Goal: Feedback & Contribution: Submit feedback/report problem

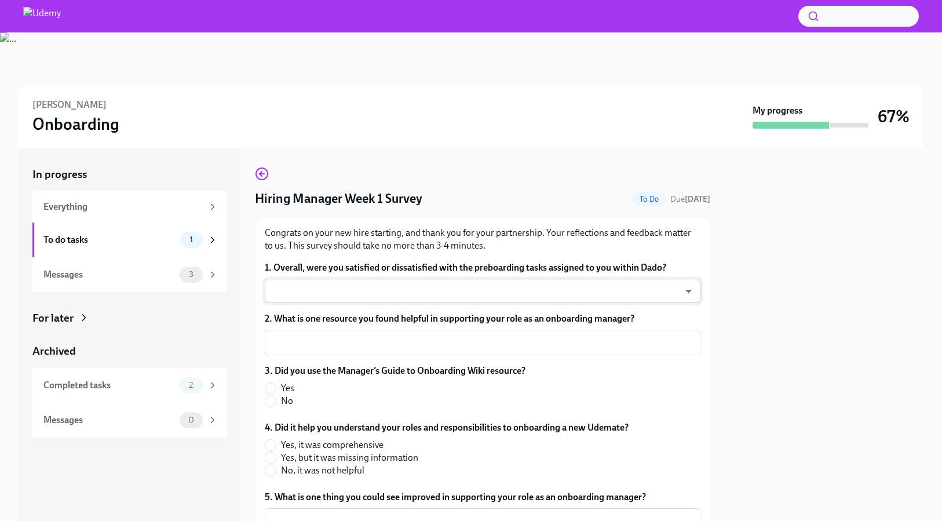
click at [335, 296] on body "[PERSON_NAME] Onboarding My progress 67% In progress Everything To do tasks 1 M…" at bounding box center [471, 260] width 942 height 521
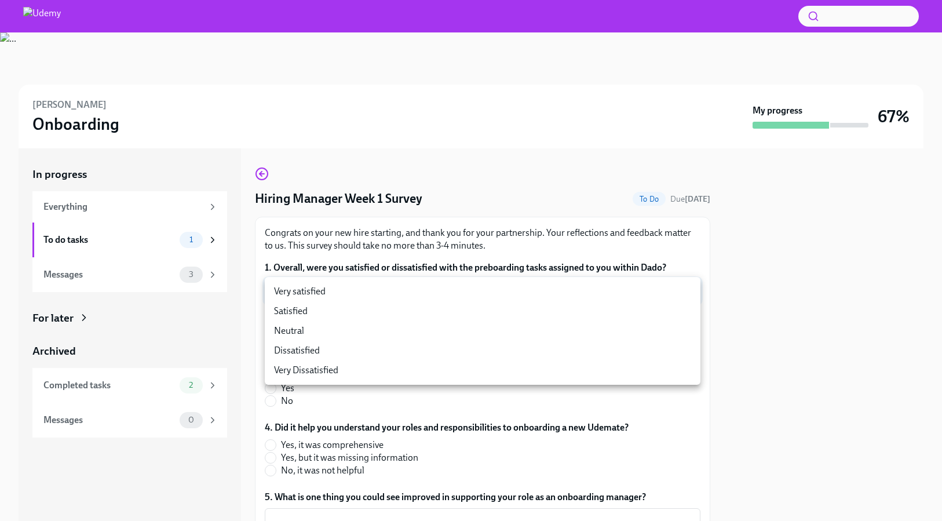
click at [326, 316] on li "Satisfied" at bounding box center [483, 311] width 436 height 20
type input "cV6QxkdTU"
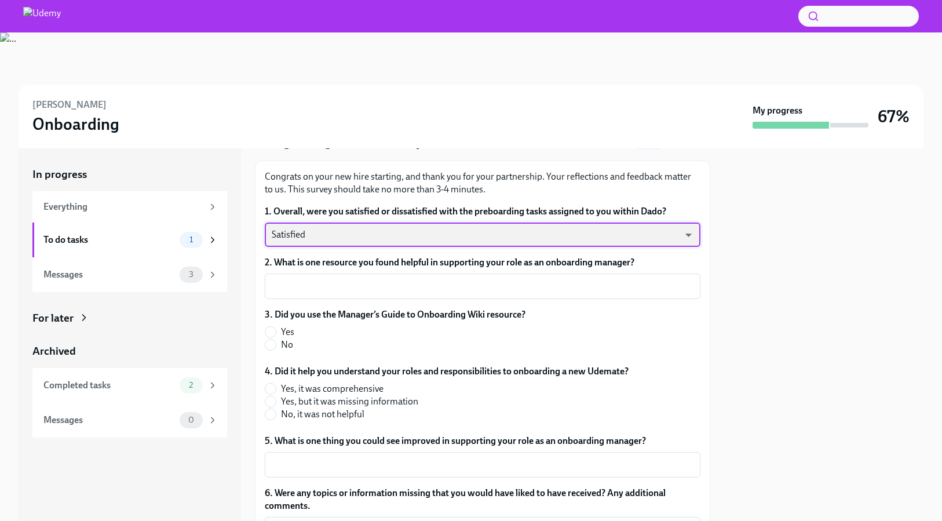
scroll to position [65, 0]
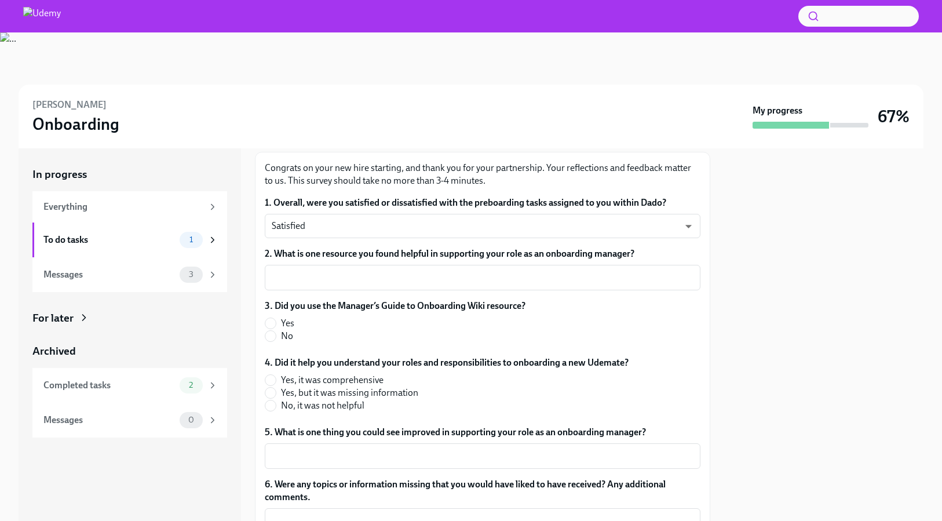
click at [349, 254] on label "2. What is one resource you found helpful in supporting your role as an onboard…" at bounding box center [483, 253] width 436 height 13
click at [349, 270] on textarea "2. What is one resource you found helpful in supporting your role as an onboard…" at bounding box center [483, 277] width 422 height 14
click at [349, 254] on label "2. What is one resource you found helpful in supporting your role as an onboard…" at bounding box center [483, 253] width 436 height 13
click at [349, 270] on textarea "2. What is one resource you found helpful in supporting your role as an onboard…" at bounding box center [483, 277] width 422 height 14
click at [349, 254] on label "2. What is one resource you found helpful in supporting your role as an onboard…" at bounding box center [483, 253] width 436 height 13
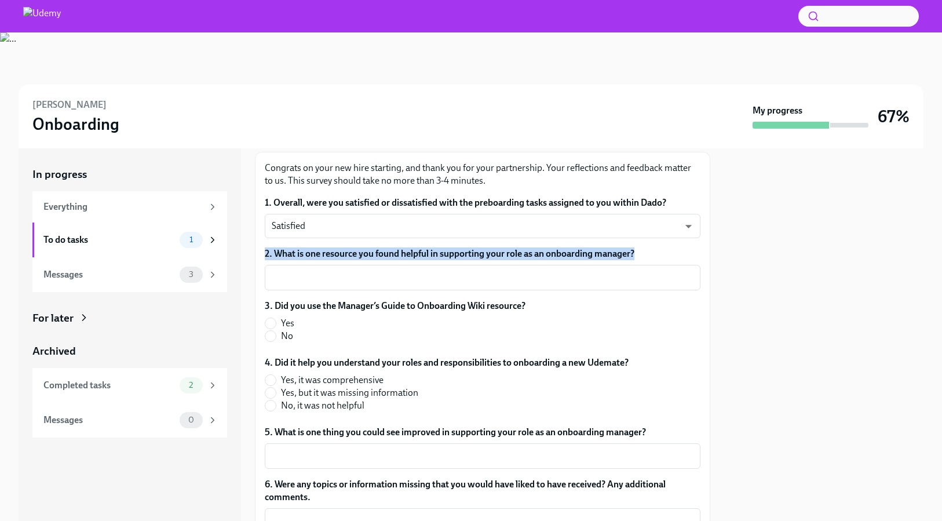
click at [349, 270] on textarea "2. What is one resource you found helpful in supporting your role as an onboard…" at bounding box center [483, 277] width 422 height 14
click at [437, 276] on textarea "2. What is one resource you found helpful in supporting your role as an onboard…" at bounding box center [483, 277] width 422 height 14
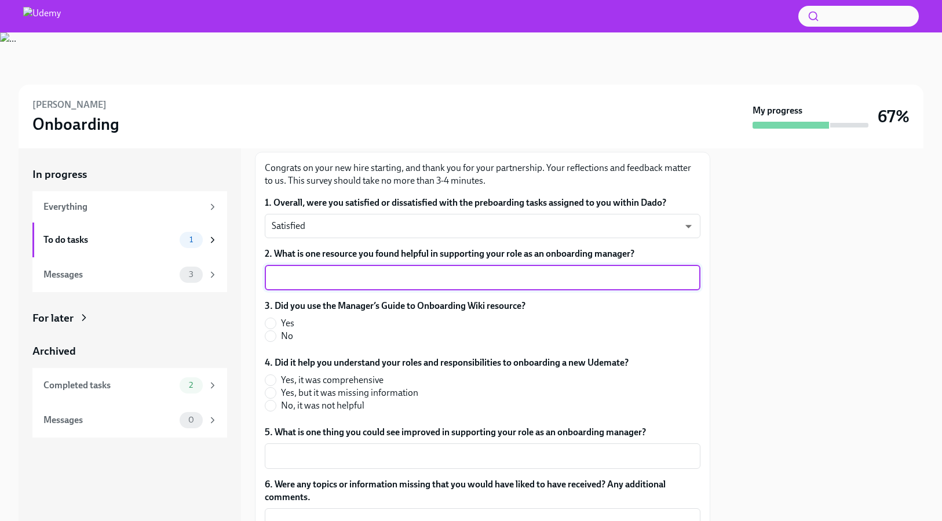
type textarea "E"
type textarea "Wiki"
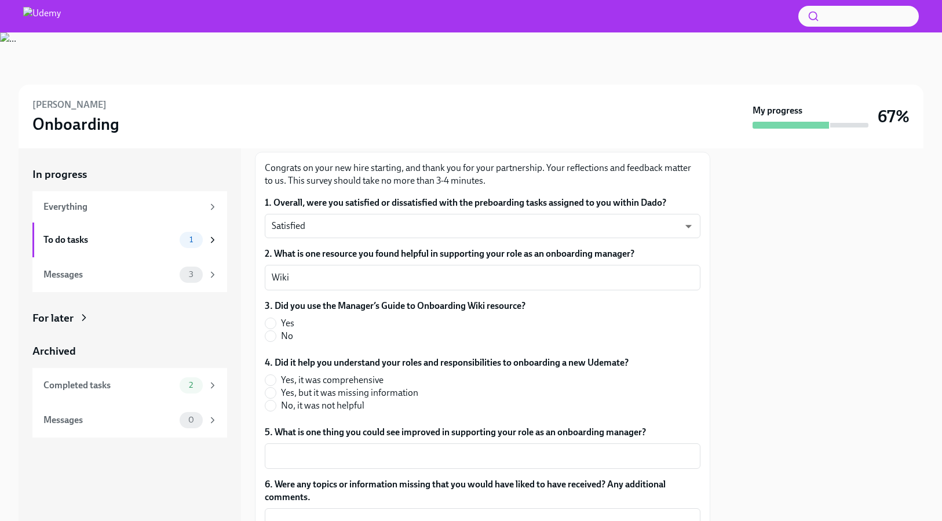
click at [277, 323] on label "Yes" at bounding box center [390, 323] width 251 height 13
click at [276, 323] on input "Yes" at bounding box center [270, 323] width 10 height 10
radio input "true"
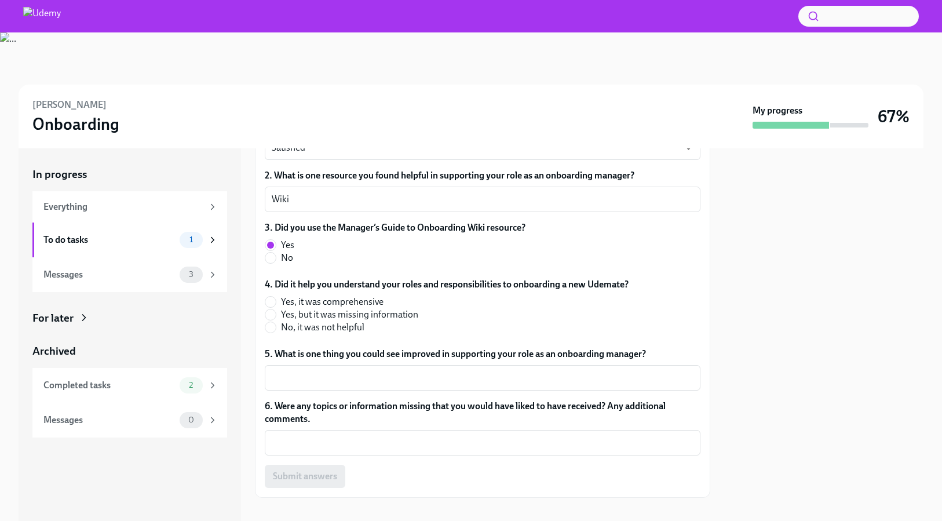
scroll to position [157, 0]
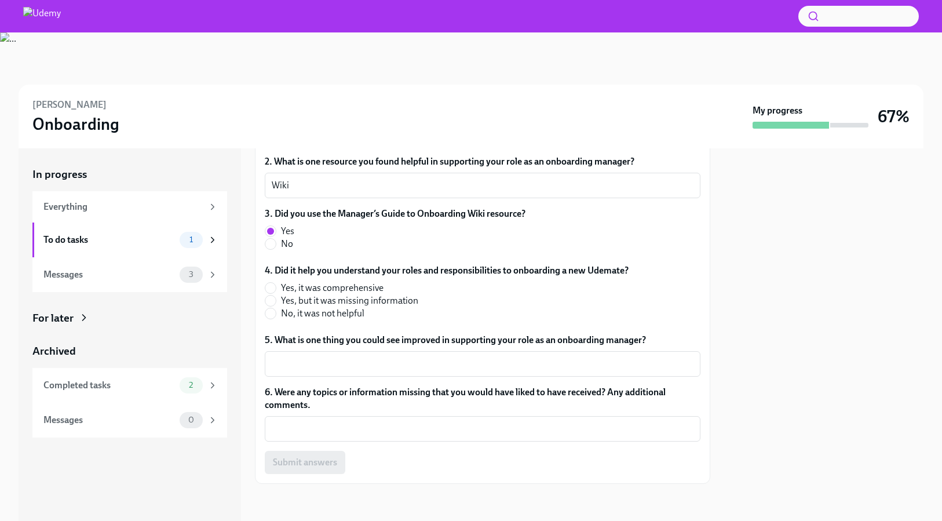
click at [319, 290] on span "Yes, it was comprehensive" at bounding box center [332, 287] width 103 height 13
click at [276, 290] on input "Yes, it was comprehensive" at bounding box center [270, 288] width 10 height 10
radio input "true"
click at [370, 337] on label "5. What is one thing you could see improved in supporting your role as an onboa…" at bounding box center [483, 340] width 436 height 13
click at [370, 357] on textarea "5. What is one thing you could see improved in supporting your role as an onboa…" at bounding box center [483, 364] width 422 height 14
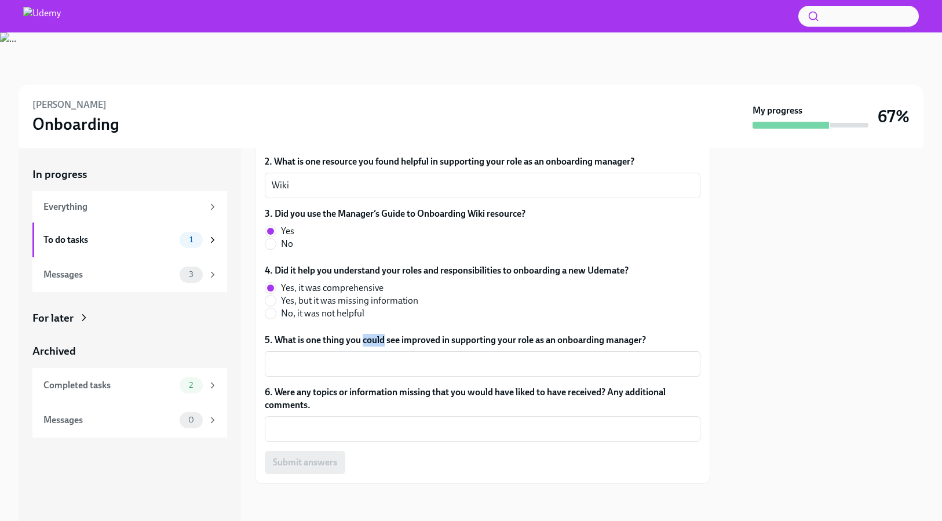
click at [370, 337] on label "5. What is one thing you could see improved in supporting your role as an onboa…" at bounding box center [483, 340] width 436 height 13
click at [370, 357] on textarea "5. What is one thing you could see improved in supporting your role as an onboa…" at bounding box center [483, 364] width 422 height 14
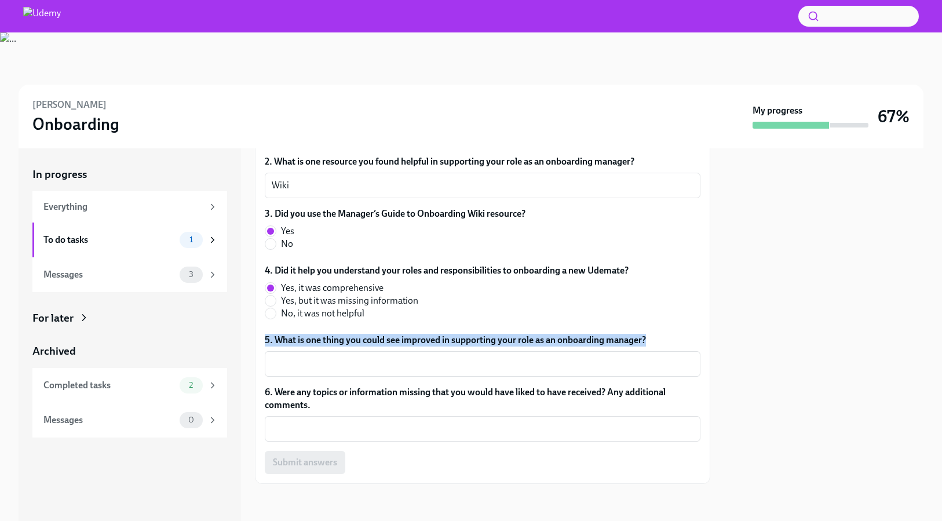
click at [370, 337] on label "5. What is one thing you could see improved in supporting your role as an onboa…" at bounding box center [483, 340] width 436 height 13
click at [370, 357] on textarea "5. What is one thing you could see improved in supporting your role as an onboa…" at bounding box center [483, 364] width 422 height 14
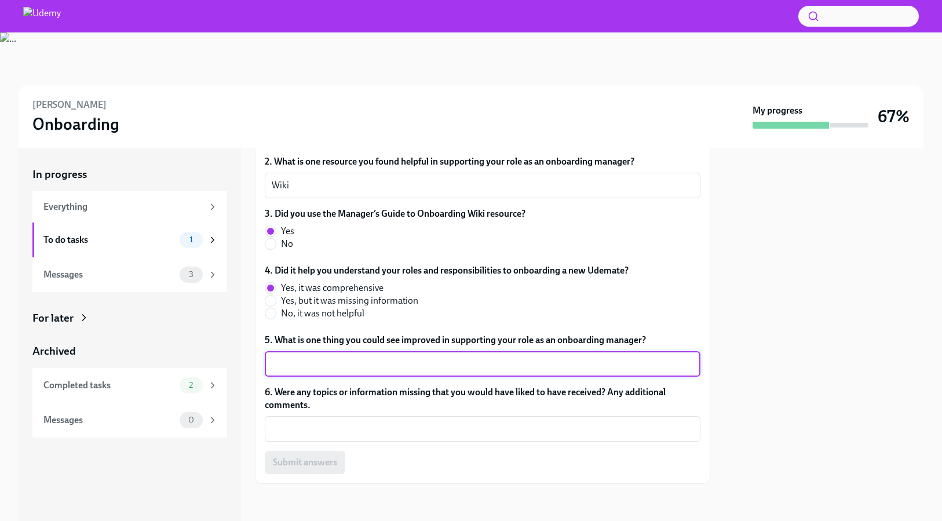
click at [593, 367] on textarea "5. What is one thing you could see improved in supporting your role as an onboa…" at bounding box center [483, 364] width 422 height 14
type textarea "As the team, we should update the wiki pages for the team."
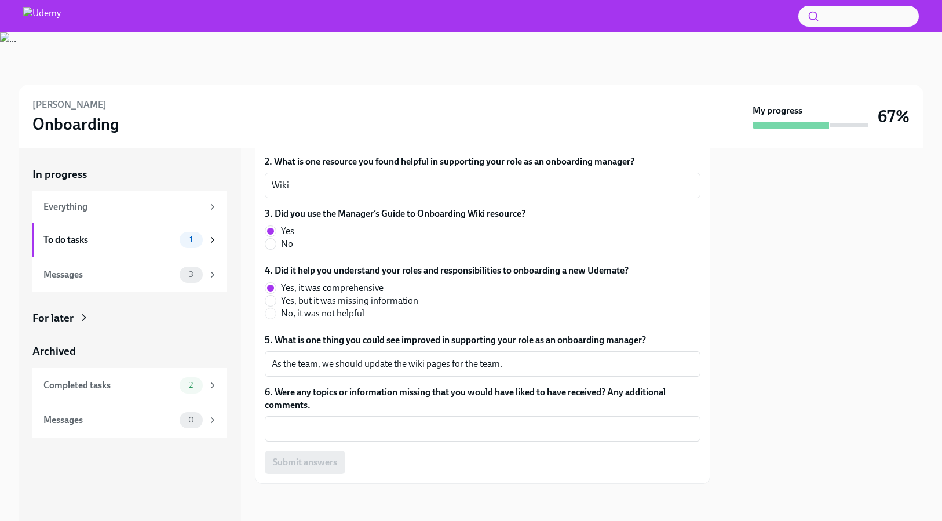
click at [598, 397] on label "6. Were any topics or information missing that you would have liked to have rec…" at bounding box center [483, 398] width 436 height 25
click at [598, 422] on textarea "6. Were any topics or information missing that you would have liked to have rec…" at bounding box center [483, 429] width 422 height 14
click at [598, 397] on label "6. Were any topics or information missing that you would have liked to have rec…" at bounding box center [483, 398] width 436 height 25
click at [598, 422] on textarea "6. Were any topics or information missing that you would have liked to have rec…" at bounding box center [483, 429] width 422 height 14
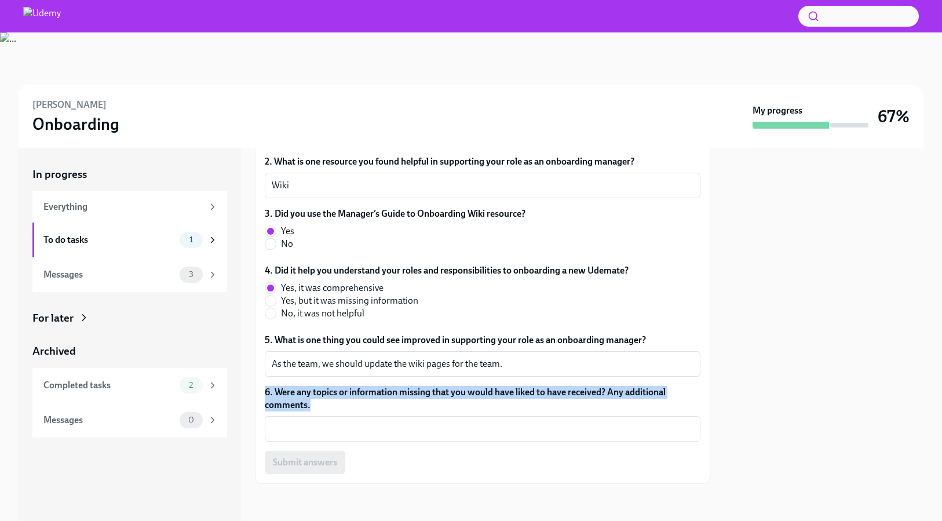
click at [598, 397] on label "6. Were any topics or information missing that you would have liked to have rec…" at bounding box center [483, 398] width 436 height 25
click at [598, 422] on textarea "6. Were any topics or information missing that you would have liked to have rec…" at bounding box center [483, 429] width 422 height 14
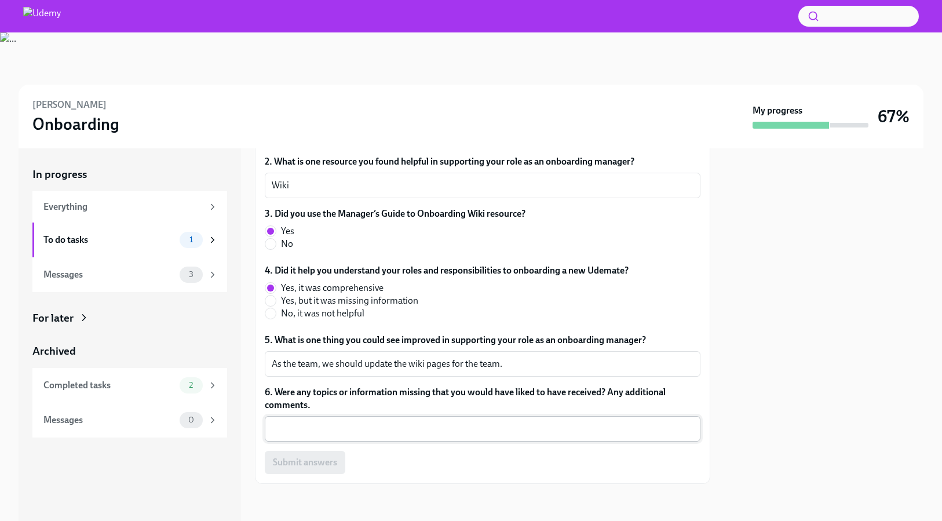
click at [350, 420] on div "x ​" at bounding box center [483, 428] width 436 height 25
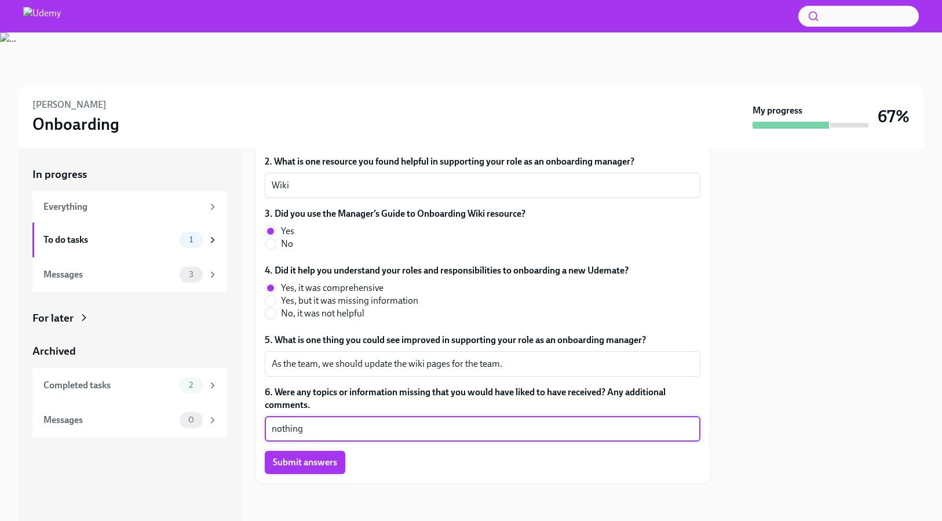
type textarea "nothing"
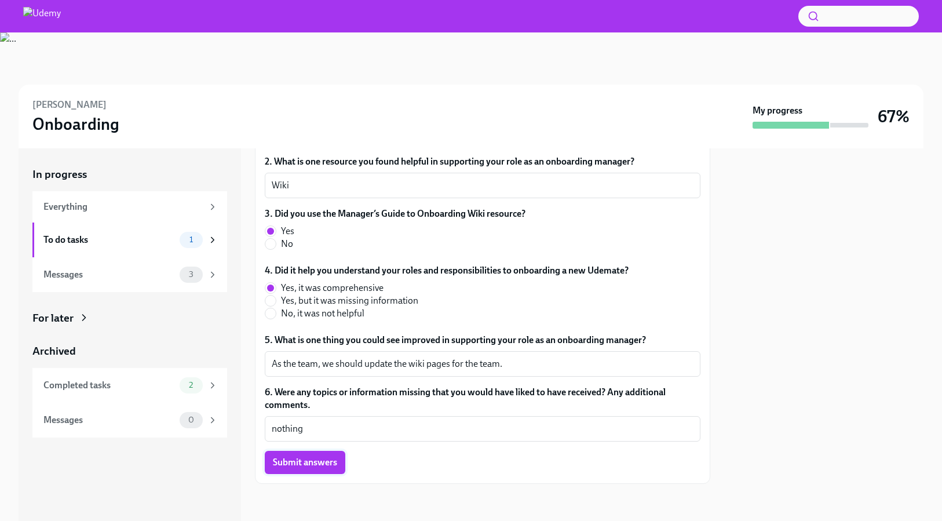
click at [329, 467] on span "Submit answers" at bounding box center [305, 462] width 64 height 12
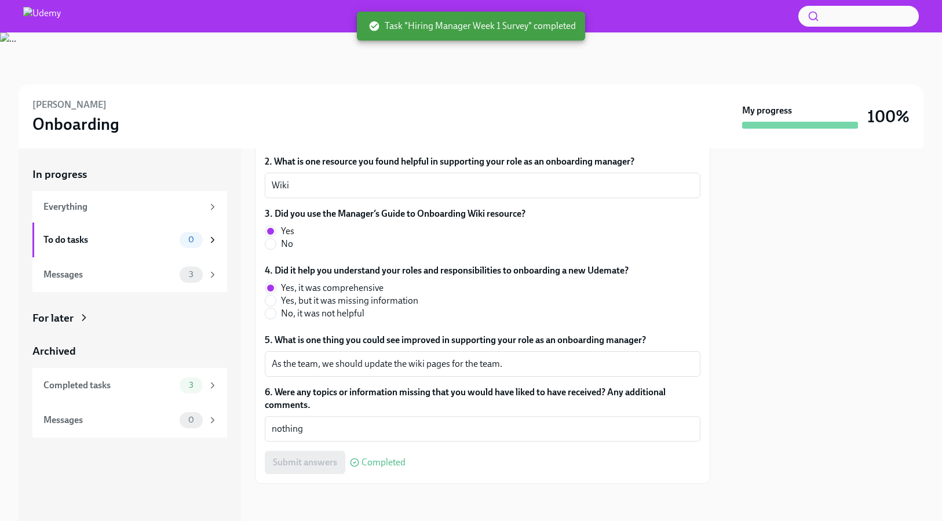
scroll to position [0, 0]
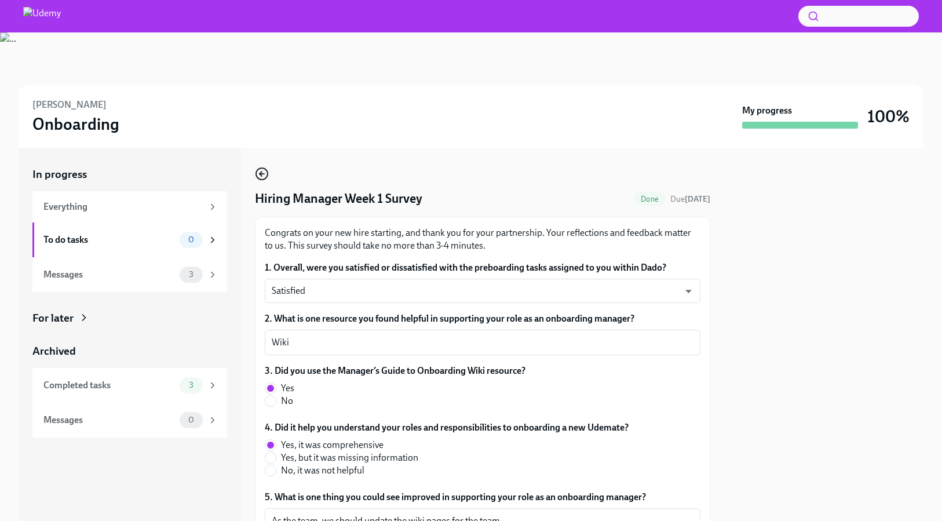
click at [258, 168] on icon "button" at bounding box center [262, 174] width 14 height 14
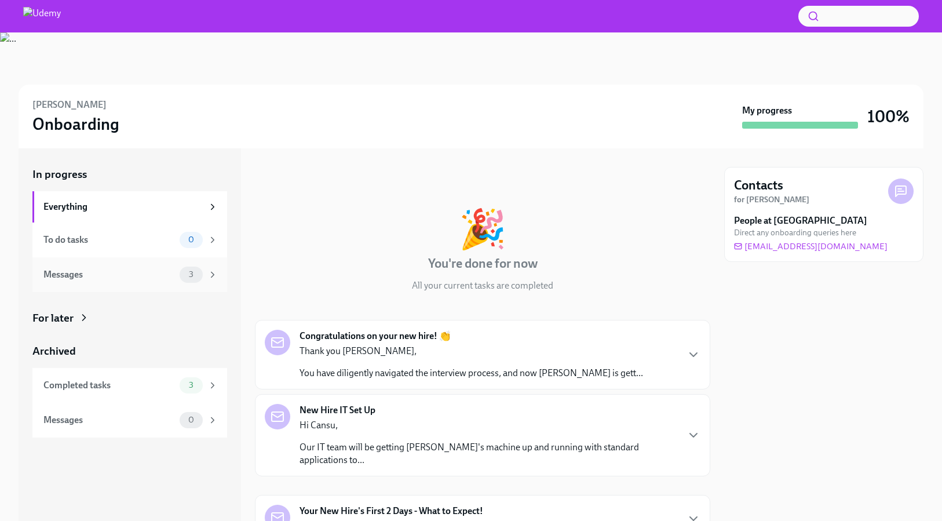
click at [163, 276] on div "Messages" at bounding box center [108, 274] width 131 height 13
